Goal: Transaction & Acquisition: Download file/media

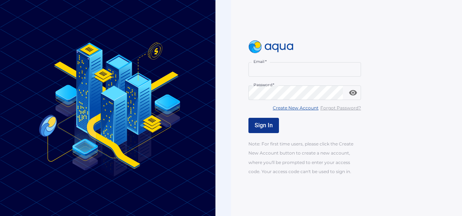
type input "**********"
click at [267, 126] on span "Sign In" at bounding box center [264, 125] width 18 height 7
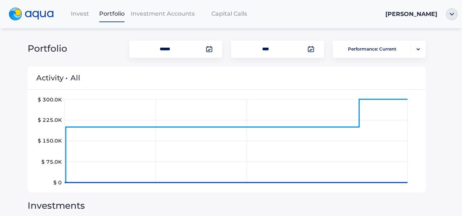
click at [83, 15] on span "Invest" at bounding box center [80, 13] width 18 height 7
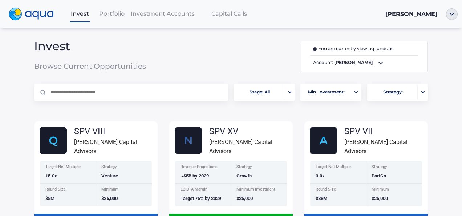
click at [172, 14] on span "Investment Accounts" at bounding box center [163, 13] width 64 height 7
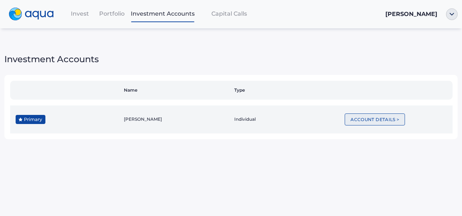
click at [371, 115] on button "Account Details >" at bounding box center [375, 119] width 60 height 12
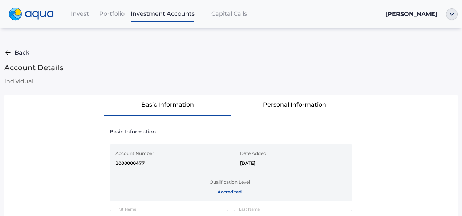
click at [113, 17] on span "Portfolio" at bounding box center [111, 13] width 25 height 7
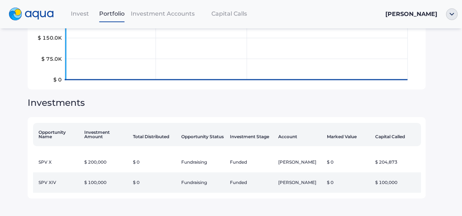
scroll to position [111, 0]
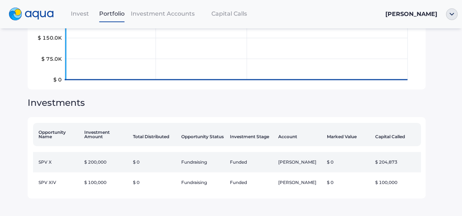
click at [54, 154] on td "SPV X" at bounding box center [57, 162] width 49 height 20
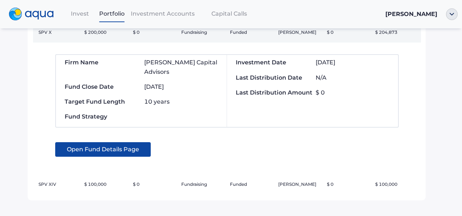
scroll to position [234, 0]
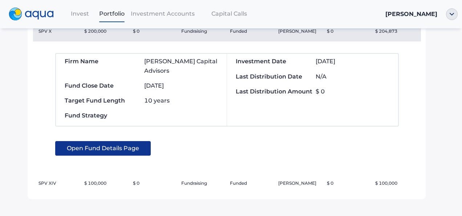
click at [102, 146] on span "Open Fund Details Page" at bounding box center [103, 148] width 72 height 15
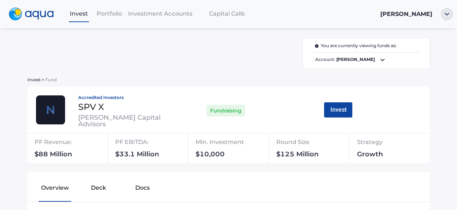
click at [453, 15] on div at bounding box center [447, 14] width 20 height 12
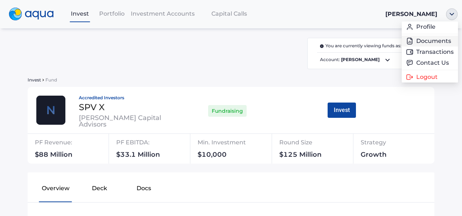
click at [435, 44] on link "Documents" at bounding box center [430, 40] width 48 height 7
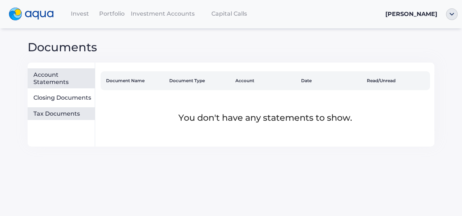
click at [45, 116] on div "Tax Documents" at bounding box center [62, 113] width 59 height 7
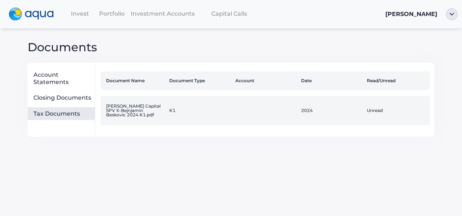
click at [119, 113] on td "[PERSON_NAME] Capital SPV X-Bejnjamin Beskovic 2024 K1.pdf" at bounding box center [134, 110] width 66 height 29
